Goal: Entertainment & Leisure: Consume media (video, audio)

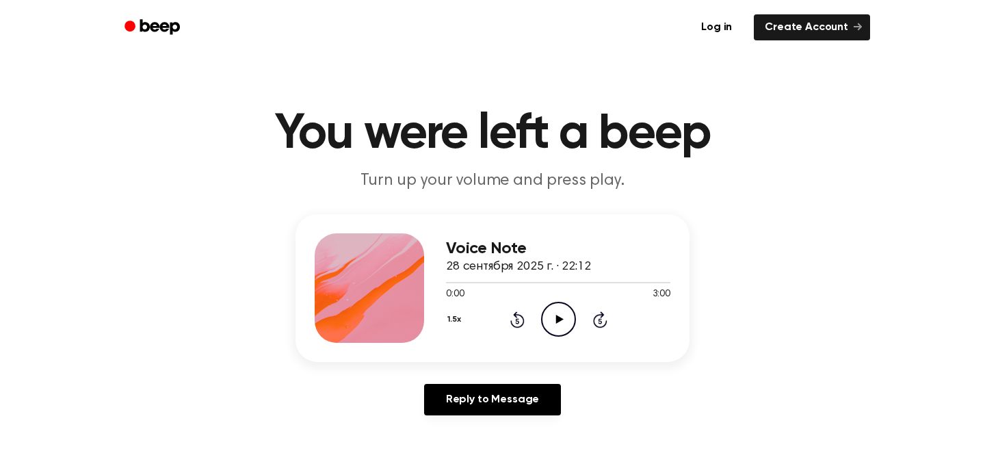
click at [554, 320] on icon "Play Audio" at bounding box center [558, 319] width 35 height 35
drag, startPoint x: 454, startPoint y: 286, endPoint x: 416, endPoint y: 290, distance: 38.5
click at [416, 290] on div "Voice Note 28 сентября 2025 г. · 22:12 0:09 3:00 Your browser does not support …" at bounding box center [492, 288] width 394 height 148
drag, startPoint x: 457, startPoint y: 284, endPoint x: 442, endPoint y: 280, distance: 15.6
click at [442, 280] on div "Voice Note 28 сентября 2025 г. · 22:12 0:11 3:00 Your browser does not support …" at bounding box center [492, 288] width 394 height 148
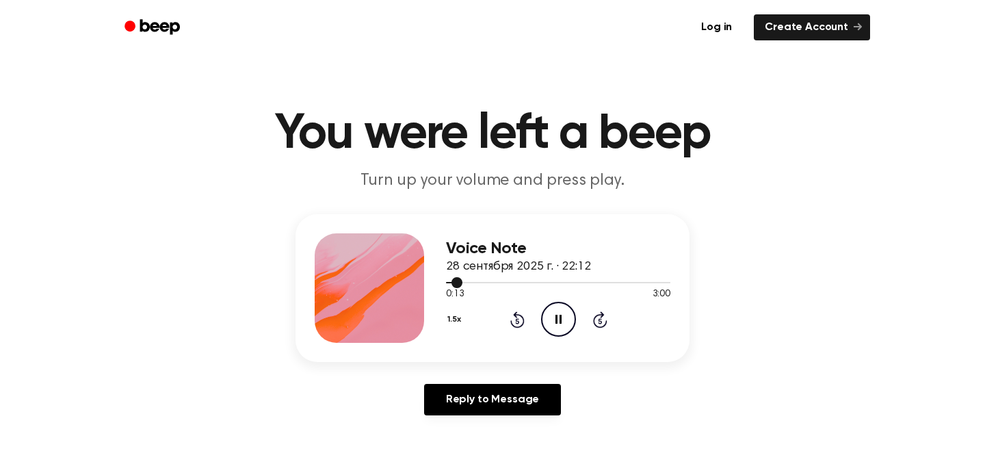
click at [447, 282] on div at bounding box center [454, 282] width 16 height 1
click at [543, 322] on icon "Pause Audio" at bounding box center [558, 319] width 35 height 35
click at [510, 323] on icon "Rewind 5 seconds" at bounding box center [517, 319] width 15 height 18
click at [560, 323] on icon "Play Audio" at bounding box center [558, 319] width 35 height 35
click at [550, 320] on icon "Play Audio" at bounding box center [558, 319] width 35 height 35
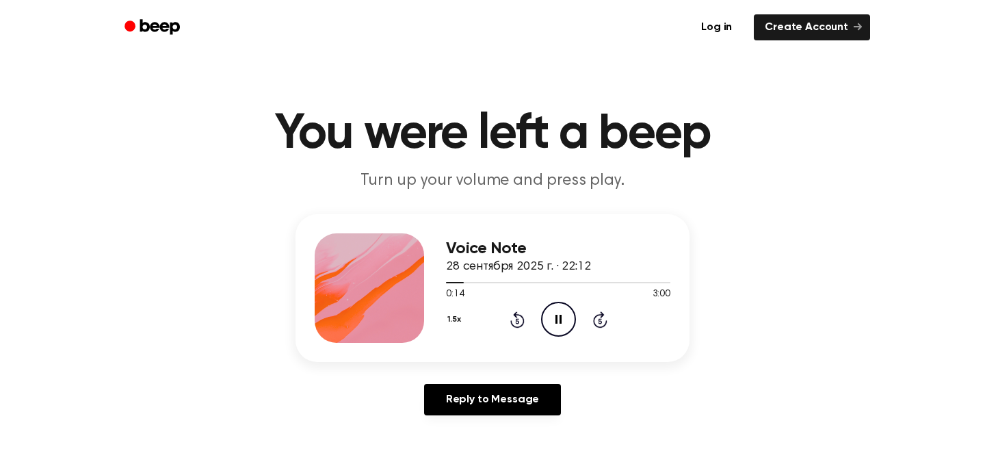
scroll to position [1, 0]
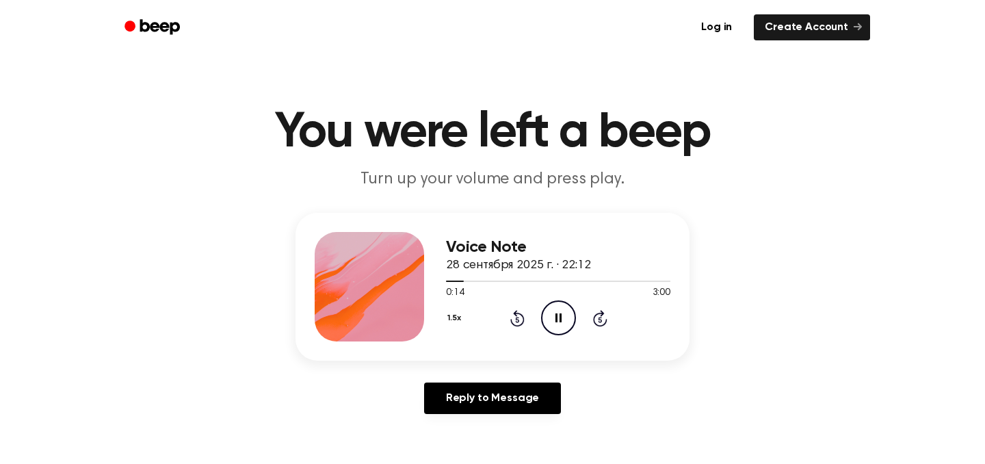
click at [451, 321] on button "1.5x" at bounding box center [456, 317] width 20 height 23
click at [340, 424] on div "Voice Note 28 сентября 2025 г. · 22:12 0:18 3:00 Your browser does not support …" at bounding box center [492, 319] width 952 height 212
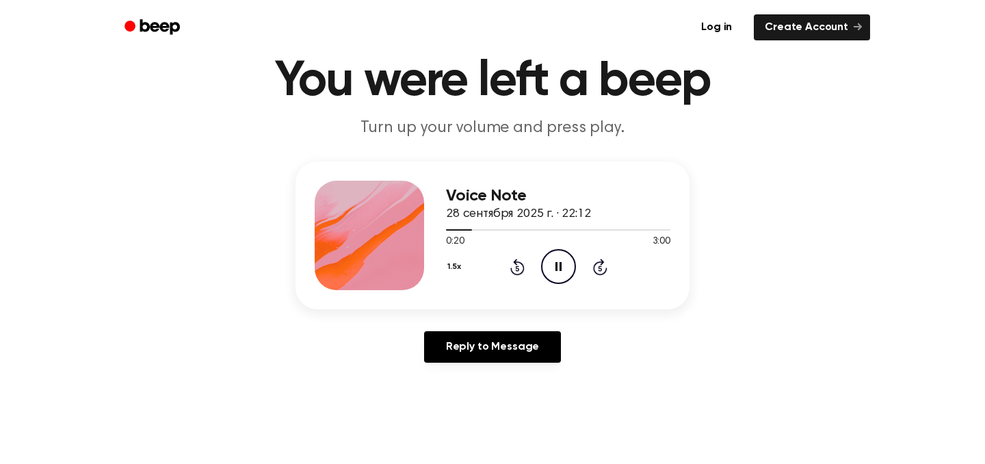
scroll to position [50, 0]
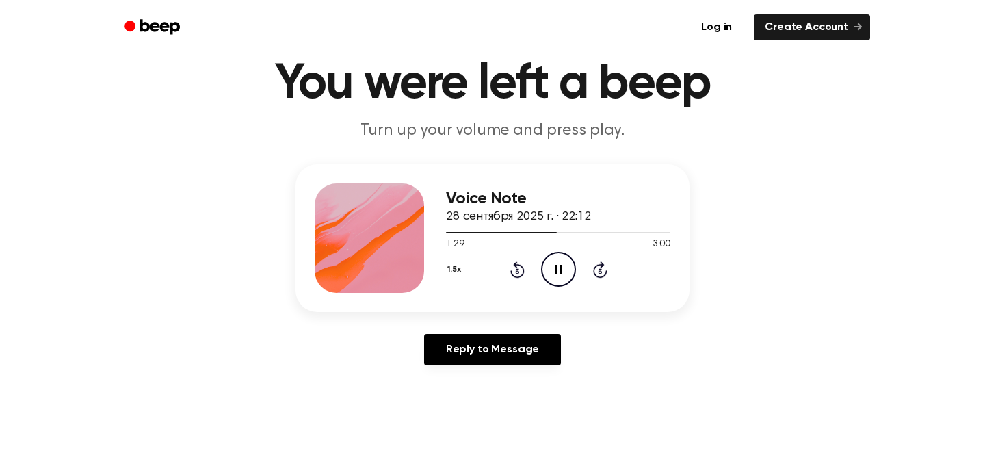
click at [571, 261] on icon "Pause Audio" at bounding box center [558, 269] width 35 height 35
